Goal: Check status

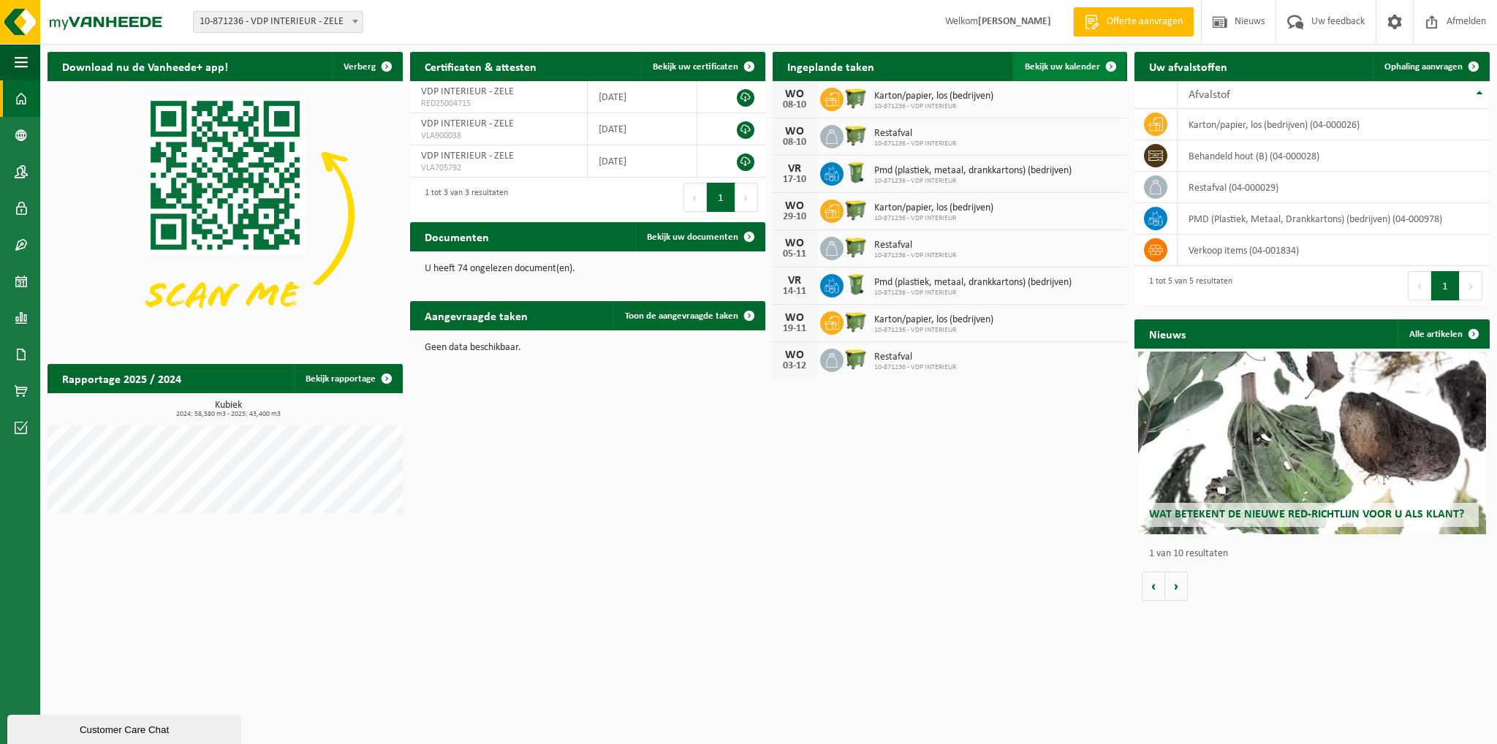
click at [1105, 67] on span at bounding box center [1111, 66] width 29 height 29
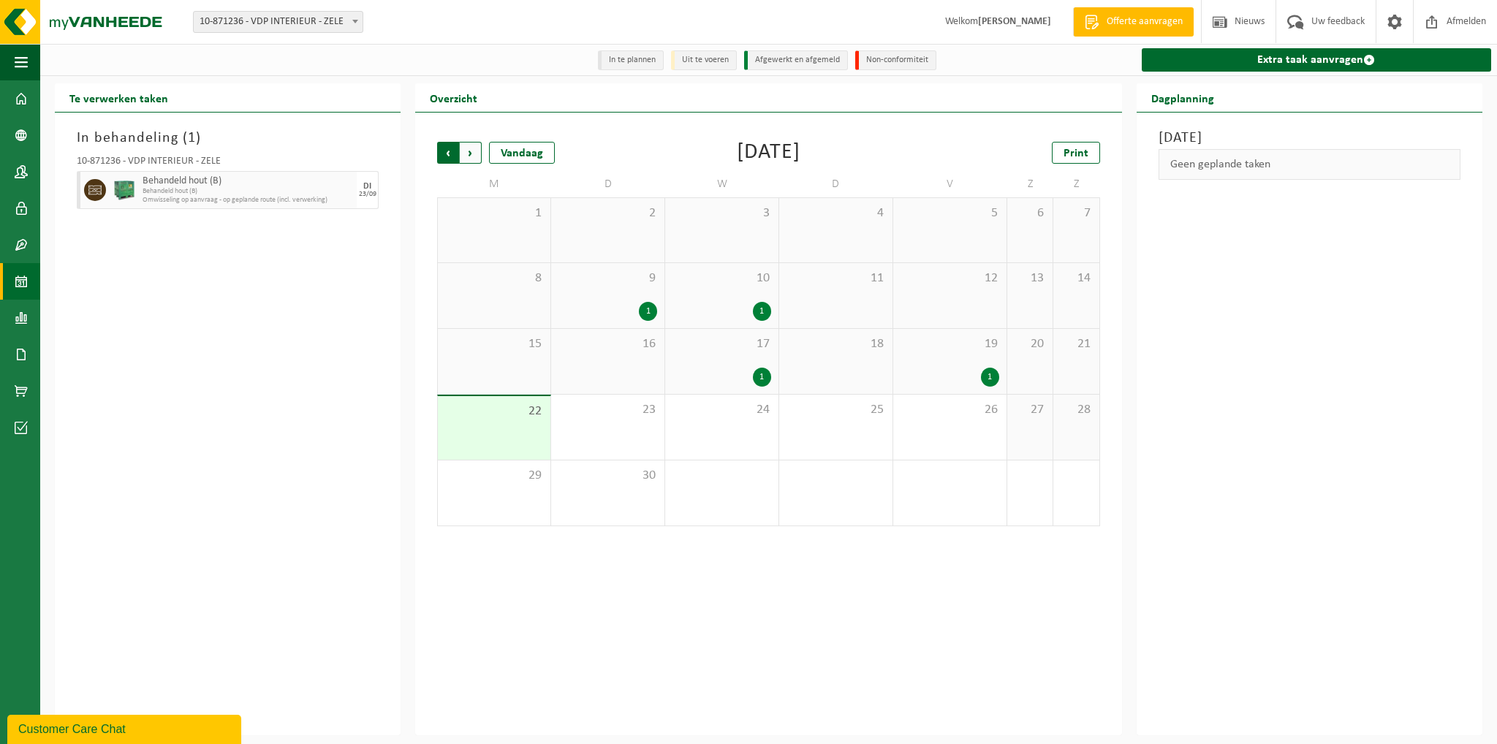
click at [466, 159] on span "Volgende" at bounding box center [471, 153] width 22 height 22
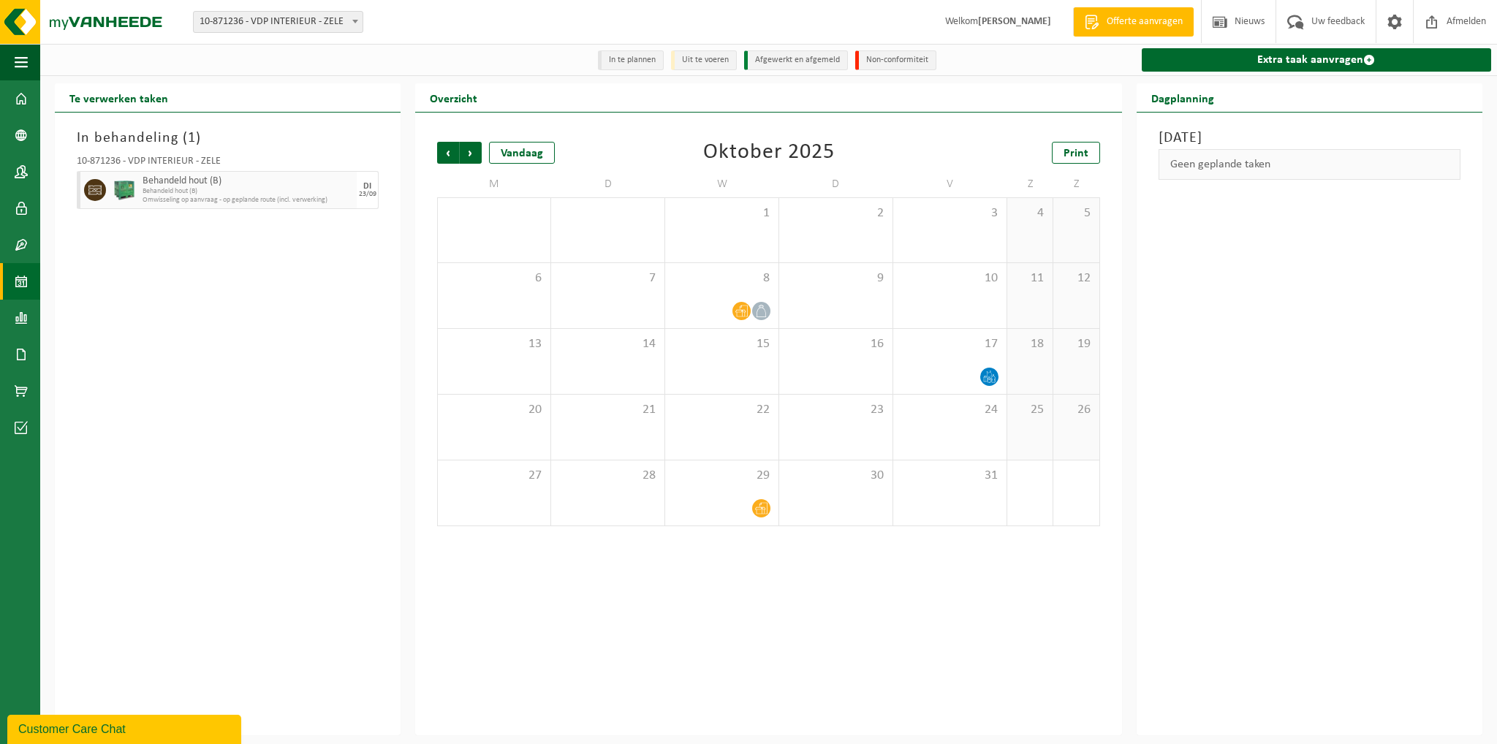
click at [434, 158] on div "Vorige Volgende Vandaag Oktober 2025 Print M D W D V Z Z 29 30 1 2 3 4 5 6 7 8 …" at bounding box center [769, 334] width 678 height 414
click at [441, 158] on span "Vorige" at bounding box center [448, 153] width 22 height 22
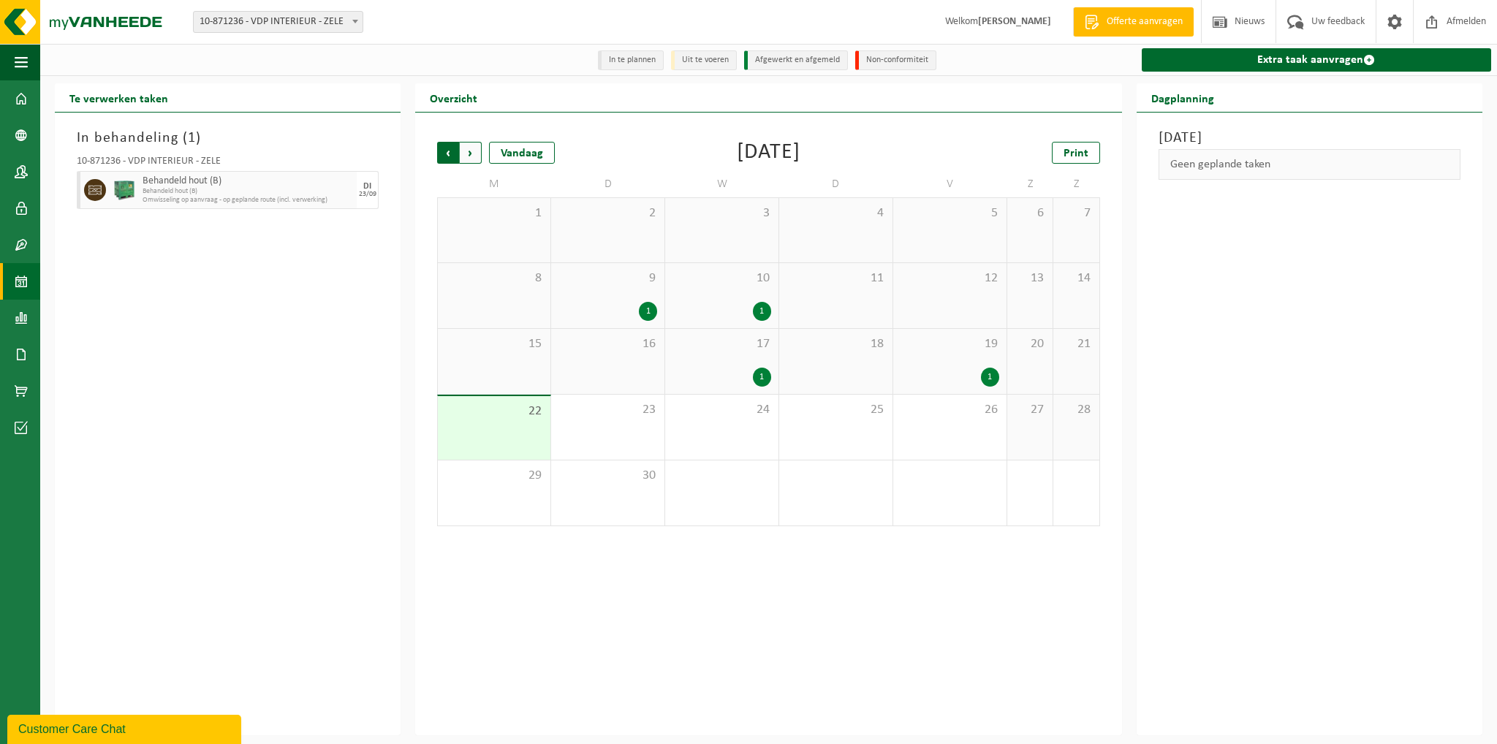
click at [465, 154] on span "Volgende" at bounding box center [471, 153] width 22 height 22
